Goal: Task Accomplishment & Management: Manage account settings

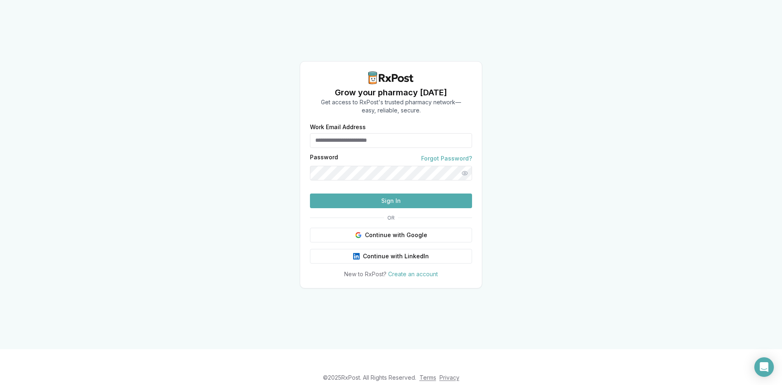
click at [348, 133] on input "Work Email Address" at bounding box center [391, 140] width 162 height 15
type input "**********"
click at [400, 208] on button "Sign In" at bounding box center [391, 200] width 162 height 15
click at [392, 208] on button "Sign In" at bounding box center [391, 200] width 162 height 15
click at [369, 208] on button "Sign In" at bounding box center [391, 200] width 162 height 15
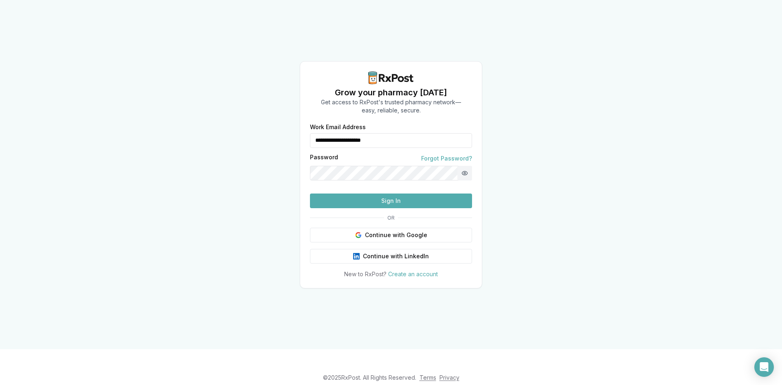
click at [463, 166] on button "Show password" at bounding box center [464, 173] width 15 height 15
click at [385, 208] on button "Sign In" at bounding box center [391, 200] width 162 height 15
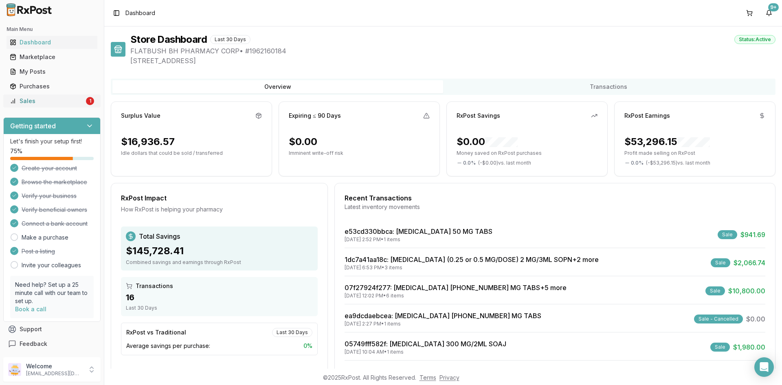
click at [31, 100] on div "Sales" at bounding box center [47, 101] width 75 height 8
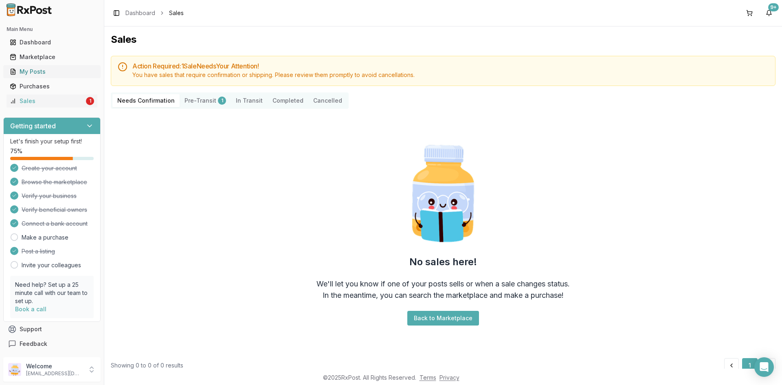
click at [41, 72] on div "My Posts" at bounding box center [52, 72] width 84 height 8
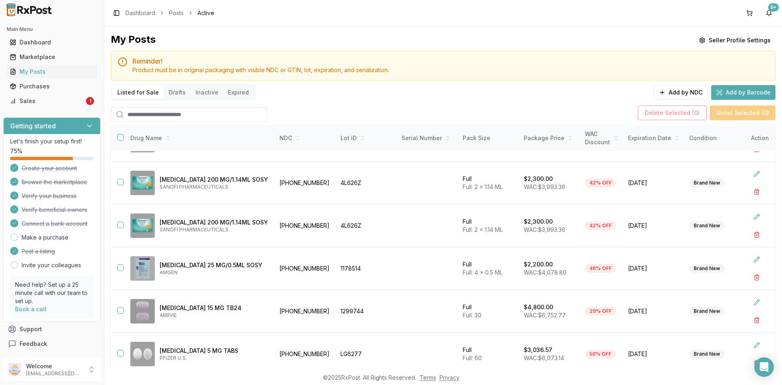
scroll to position [54, 0]
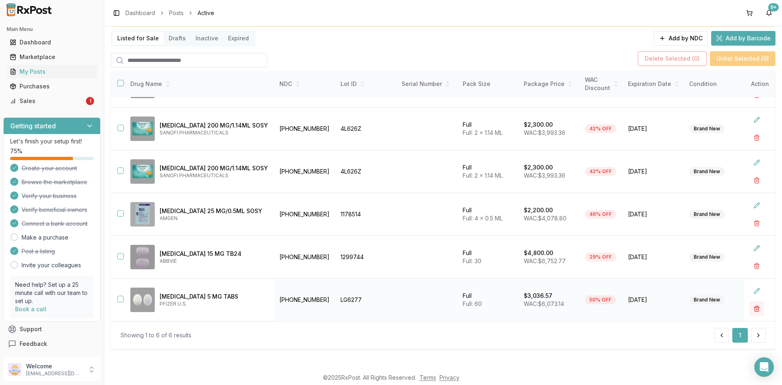
click at [749, 304] on button "button" at bounding box center [756, 308] width 15 height 15
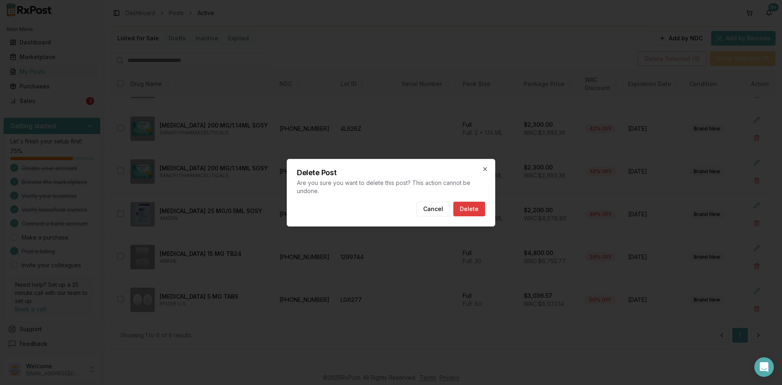
click at [472, 213] on button "Delete" at bounding box center [469, 209] width 32 height 15
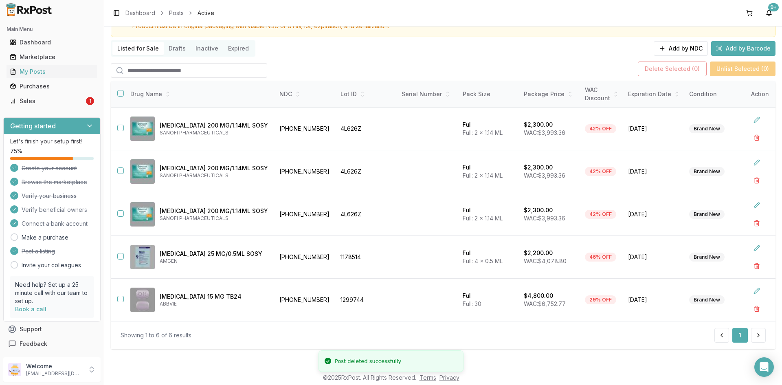
scroll to position [47, 0]
click at [118, 127] on button "button" at bounding box center [120, 128] width 7 height 7
click at [121, 169] on button "button" at bounding box center [120, 170] width 7 height 7
click at [121, 210] on button "button" at bounding box center [120, 213] width 7 height 7
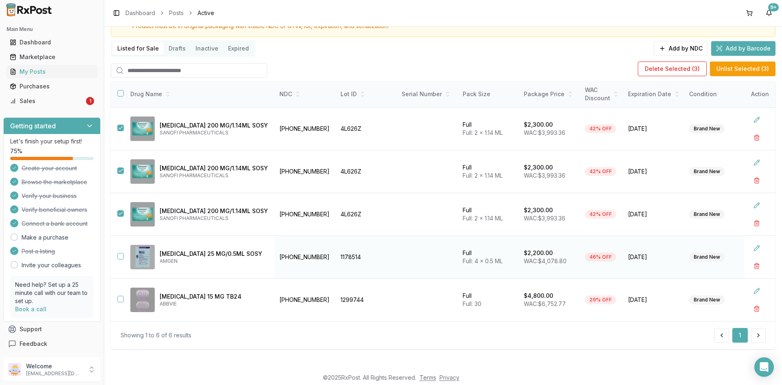
click at [125, 253] on td "[MEDICAL_DATA] 25 MG/0.5ML SOSY AMGEN" at bounding box center [199, 257] width 151 height 43
click at [121, 253] on button "button" at bounding box center [120, 256] width 7 height 7
click at [120, 300] on td at bounding box center [117, 299] width 13 height 43
click at [120, 296] on button "button" at bounding box center [120, 299] width 7 height 7
click at [677, 65] on button "Delete Selected ( 5 )" at bounding box center [672, 68] width 68 height 15
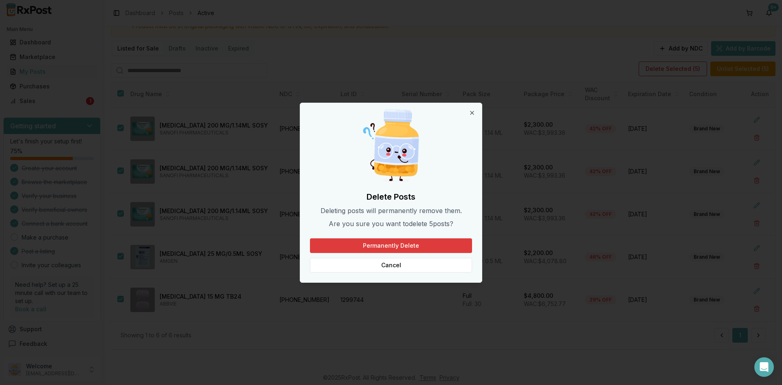
click at [393, 245] on button "Permanently Delete" at bounding box center [391, 245] width 162 height 15
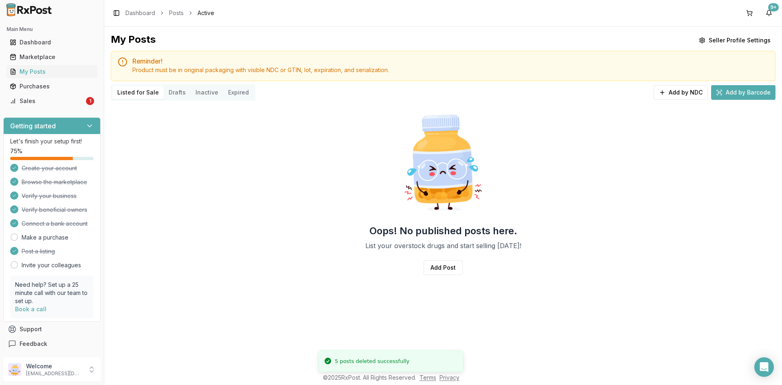
scroll to position [0, 0]
